Goal: Task Accomplishment & Management: Use online tool/utility

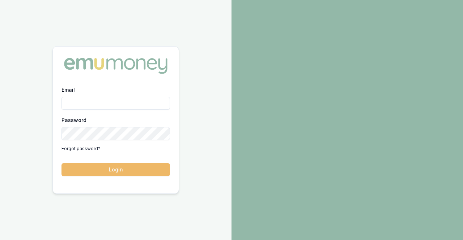
type input "alex.mastroianni@emumoney.com.au"
click at [137, 175] on button "Login" at bounding box center [115, 169] width 108 height 13
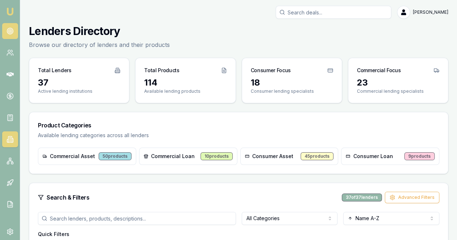
click at [9, 31] on icon at bounding box center [10, 30] width 7 height 7
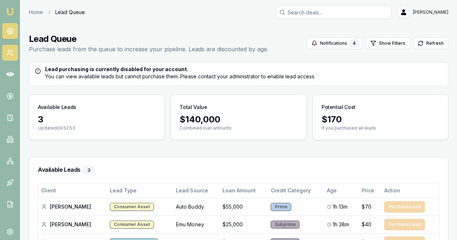
click at [13, 53] on icon at bounding box center [10, 52] width 7 height 7
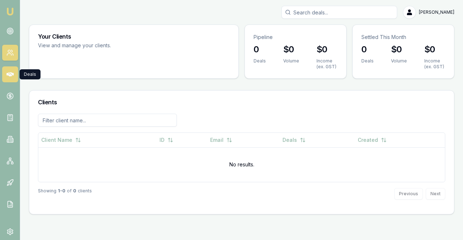
click at [12, 74] on icon at bounding box center [10, 74] width 7 height 4
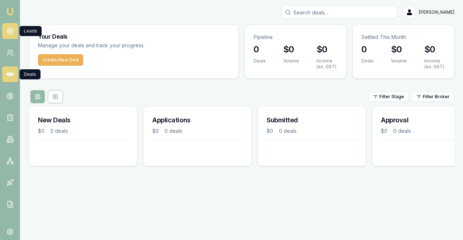
click at [11, 30] on circle at bounding box center [10, 31] width 4 height 4
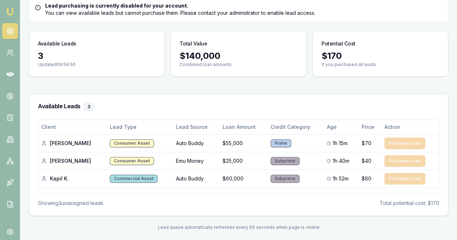
scroll to position [64, 0]
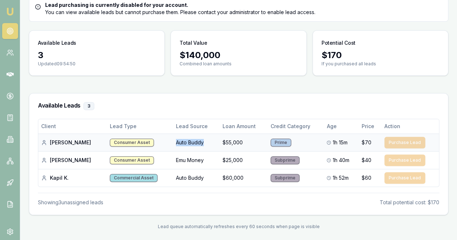
drag, startPoint x: 155, startPoint y: 140, endPoint x: 188, endPoint y: 144, distance: 33.4
click at [188, 144] on td "Auto Buddy" at bounding box center [196, 143] width 46 height 18
copy td "Auto Buddy"
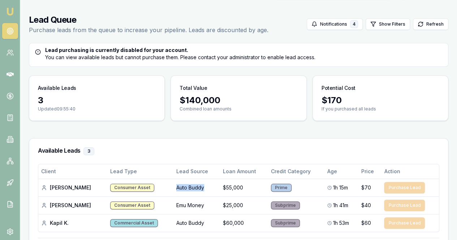
scroll to position [0, 0]
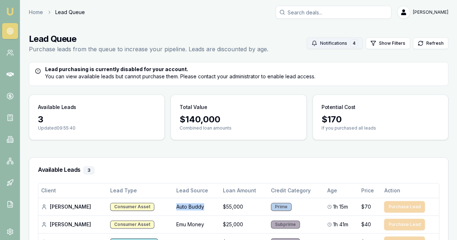
click at [331, 40] on button "Notifications 4" at bounding box center [335, 44] width 56 height 12
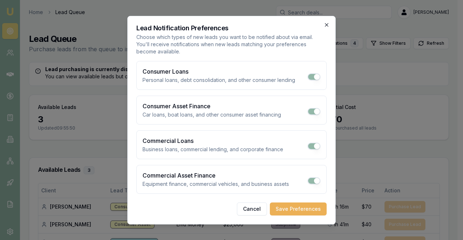
click at [328, 27] on icon "button" at bounding box center [327, 25] width 6 height 6
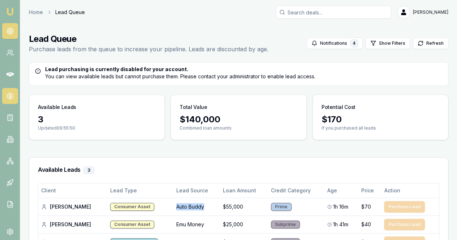
click at [7, 97] on circle at bounding box center [10, 96] width 6 height 6
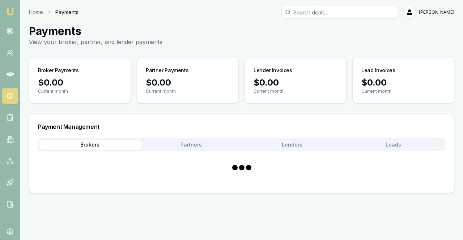
click at [12, 94] on circle at bounding box center [10, 96] width 6 height 6
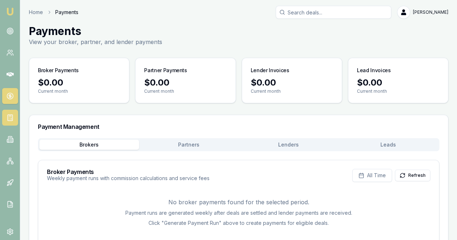
click at [15, 115] on link at bounding box center [10, 118] width 16 height 16
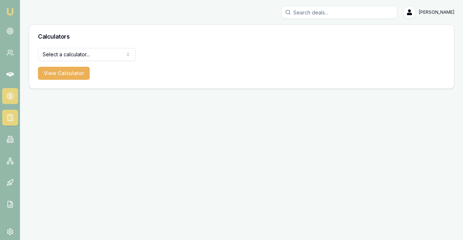
click at [9, 88] on link at bounding box center [10, 96] width 16 height 16
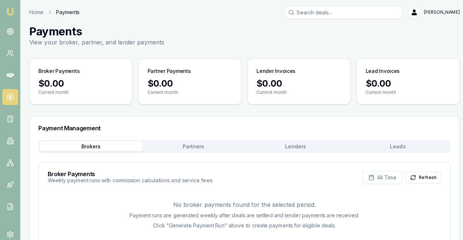
click at [166, 147] on button "Partners" at bounding box center [191, 145] width 101 height 10
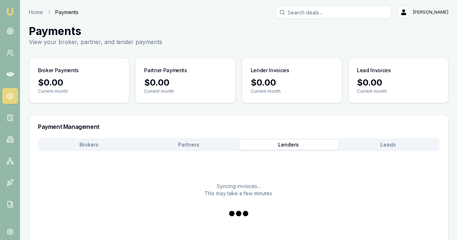
click at [296, 144] on button "Lenders" at bounding box center [289, 145] width 100 height 10
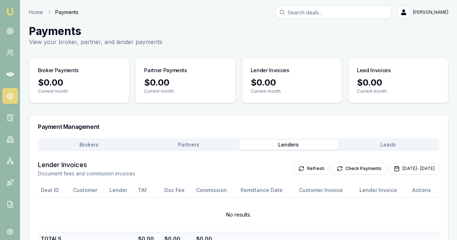
click at [390, 141] on button "Leads" at bounding box center [388, 145] width 100 height 10
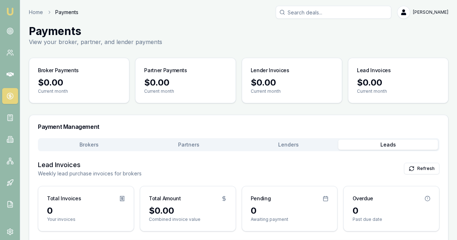
click at [72, 141] on button "Brokers" at bounding box center [89, 145] width 100 height 10
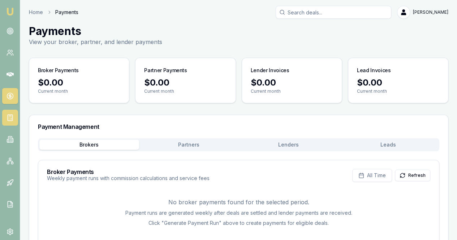
click at [10, 117] on icon at bounding box center [10, 117] width 0 height 0
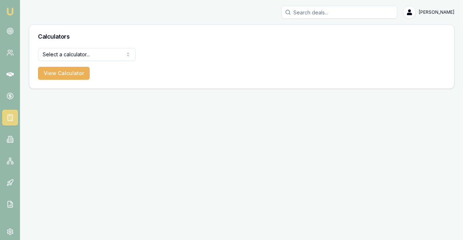
click at [13, 149] on nav "Emu Broker" at bounding box center [10, 109] width 20 height 218
click at [13, 144] on link at bounding box center [10, 140] width 16 height 16
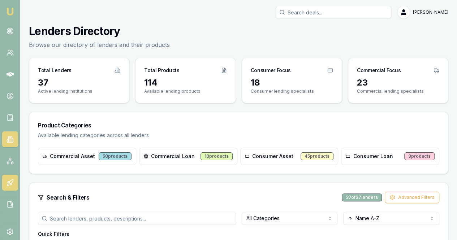
click at [16, 179] on link at bounding box center [10, 183] width 16 height 16
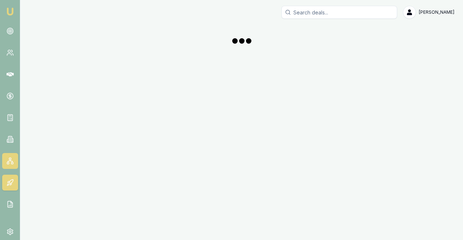
click at [10, 155] on link at bounding box center [10, 161] width 16 height 16
click at [12, 136] on icon at bounding box center [10, 139] width 7 height 7
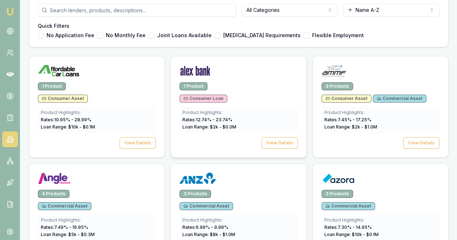
scroll to position [208, 0]
click at [211, 31] on div "Quick Filters No Application Fee No Monthly Fee Joint Loans Available [MEDICAL_…" at bounding box center [239, 31] width 402 height 16
click at [215, 36] on button "[MEDICAL_DATA] Requirements" at bounding box center [218, 36] width 6 height 6
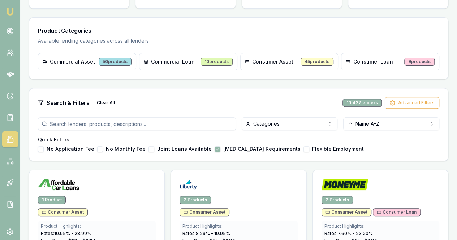
scroll to position [0, 0]
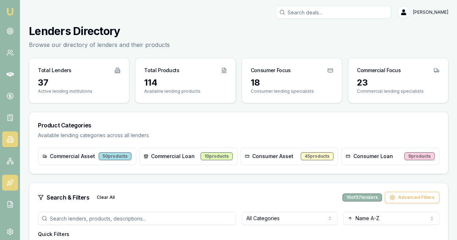
click at [12, 187] on link at bounding box center [10, 183] width 16 height 16
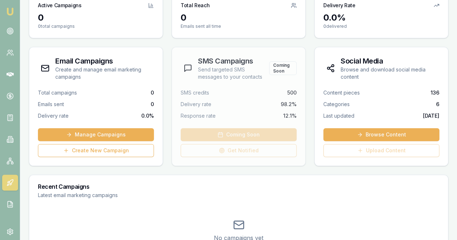
scroll to position [64, 0]
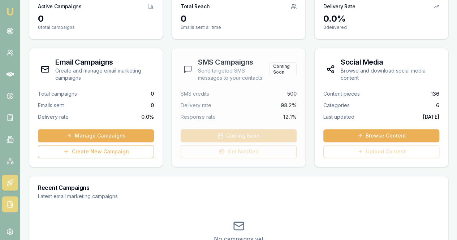
click at [8, 206] on icon at bounding box center [10, 205] width 5 height 6
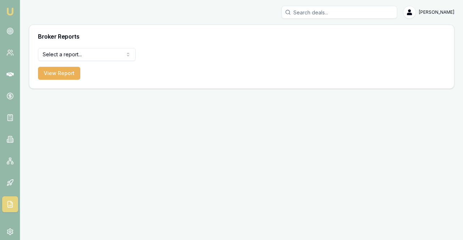
click at [95, 59] on html "[PERSON_NAME] [PERSON_NAME] Toggle Menu Broker Reports Select a report... All D…" at bounding box center [231, 120] width 463 height 240
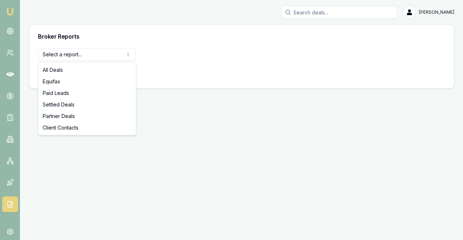
select select "equifax"
click at [67, 55] on html "Emu Broker [PERSON_NAME] Toggle Menu Broker Reports Equifax All Deals Equifax P…" at bounding box center [231, 120] width 463 height 240
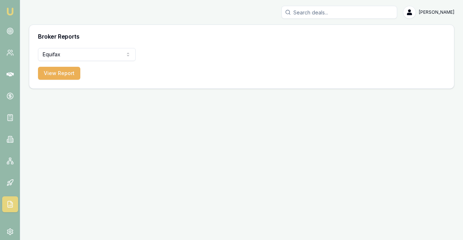
click at [68, 61] on form "Equifax All Deals Equifax Paid Leads Settled Deals Partner Deals Client Contact…" at bounding box center [87, 64] width 98 height 32
click at [67, 68] on button "View Report" at bounding box center [59, 73] width 42 height 13
